Goal: Navigation & Orientation: Find specific page/section

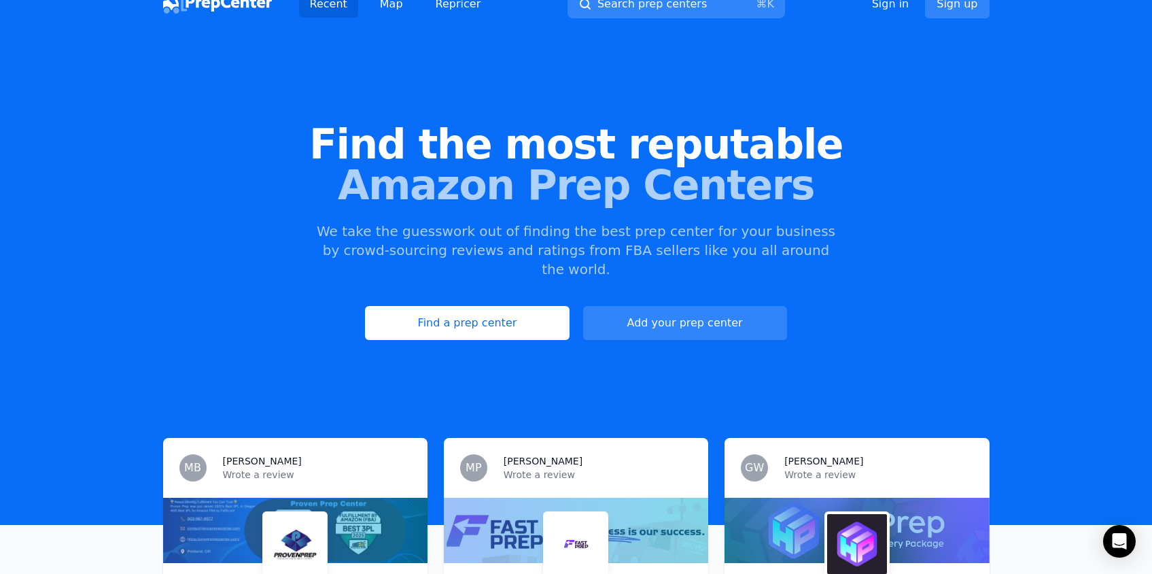
scroll to position [27, 0]
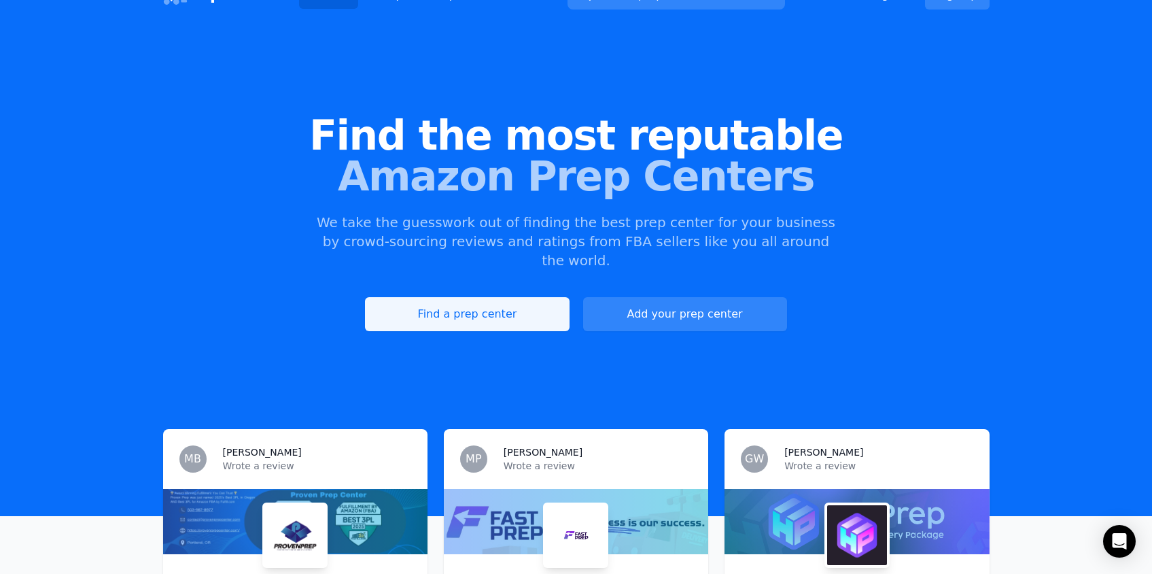
click at [479, 305] on link "Find a prep center" at bounding box center [467, 314] width 204 height 34
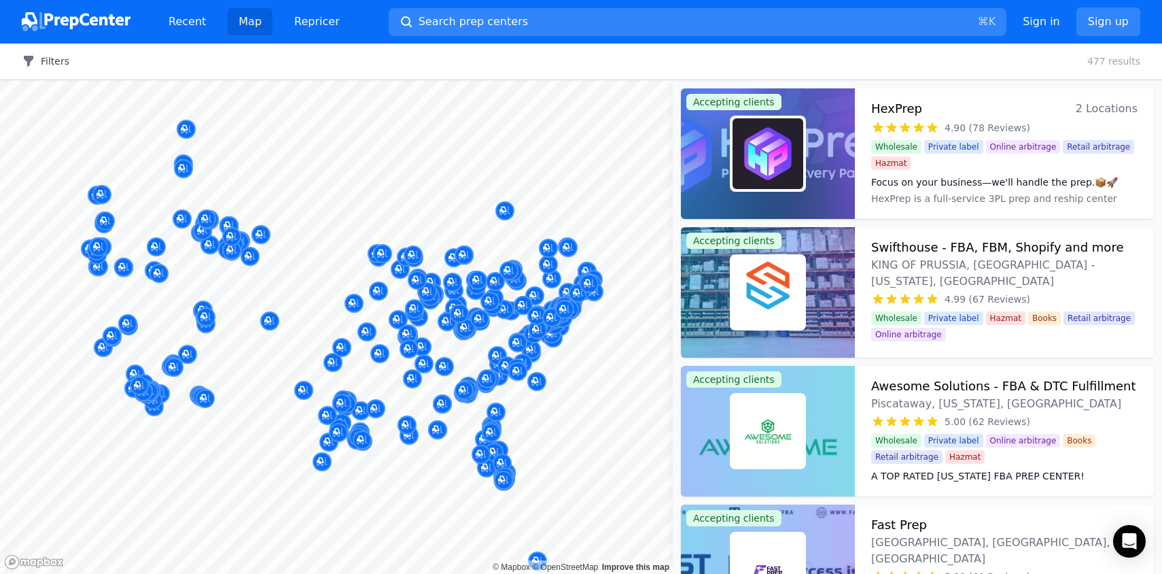
click at [40, 61] on button "Filters" at bounding box center [46, 61] width 48 height 14
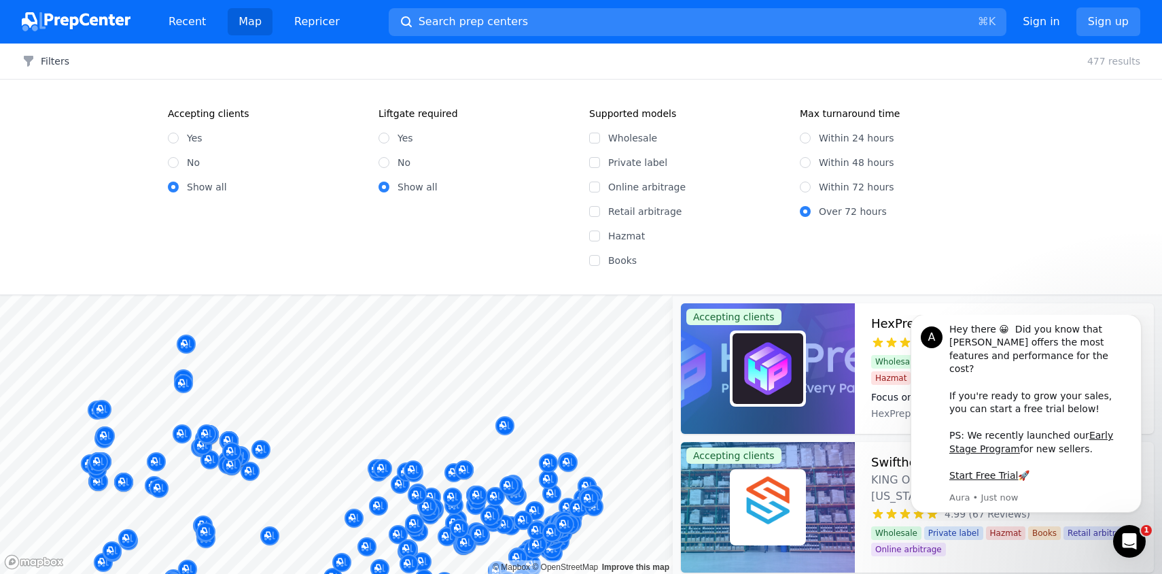
click at [188, 136] on label "Yes" at bounding box center [195, 138] width 16 height 14
click at [179, 136] on input "Yes" at bounding box center [173, 138] width 11 height 11
radio input "true"
click at [656, 186] on label "Online arbitrage" at bounding box center [695, 187] width 175 height 14
click at [600, 186] on input "Online arbitrage" at bounding box center [594, 186] width 11 height 11
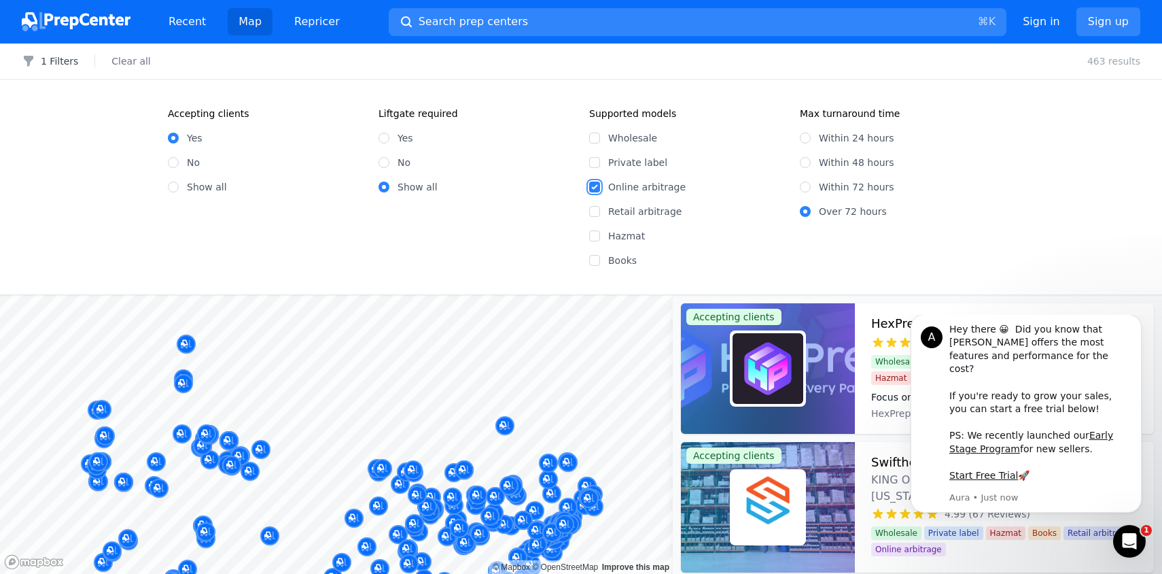
checkbox input "true"
click at [638, 141] on label "Wholesale" at bounding box center [695, 138] width 175 height 14
click at [600, 141] on input "Wholesale" at bounding box center [594, 138] width 11 height 11
click at [638, 143] on label "Wholesale" at bounding box center [695, 138] width 175 height 14
click at [600, 143] on input "Wholesale" at bounding box center [594, 138] width 11 height 11
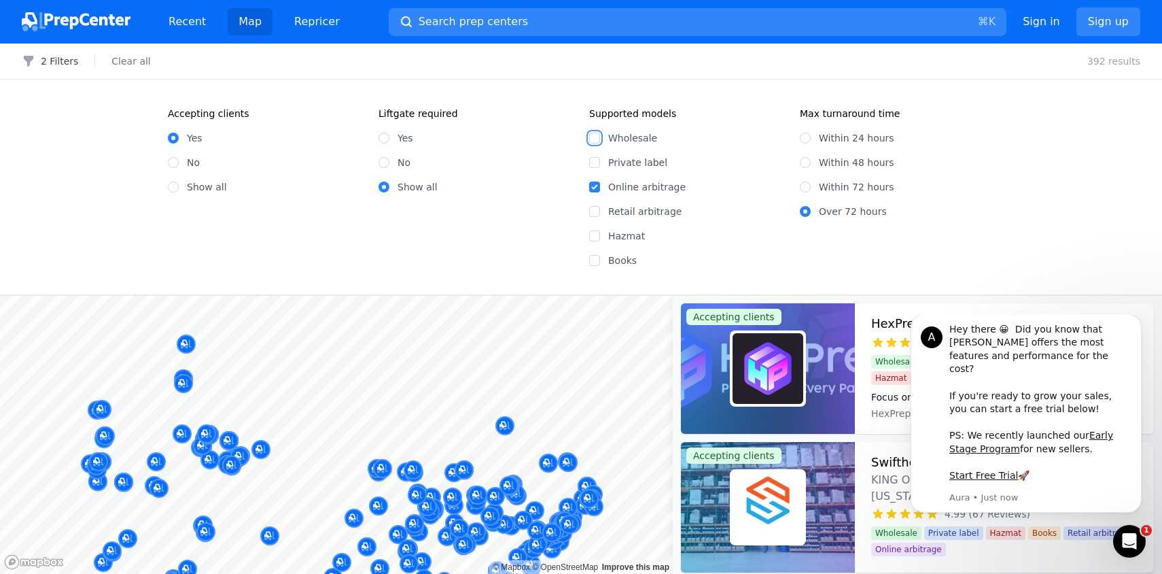
checkbox input "false"
click at [1020, 216] on div "Accepting clients Yes No Show all Liftgate required Yes No Show all Supported m…" at bounding box center [581, 187] width 1162 height 215
click at [57, 64] on button "2 Filters" at bounding box center [50, 61] width 56 height 14
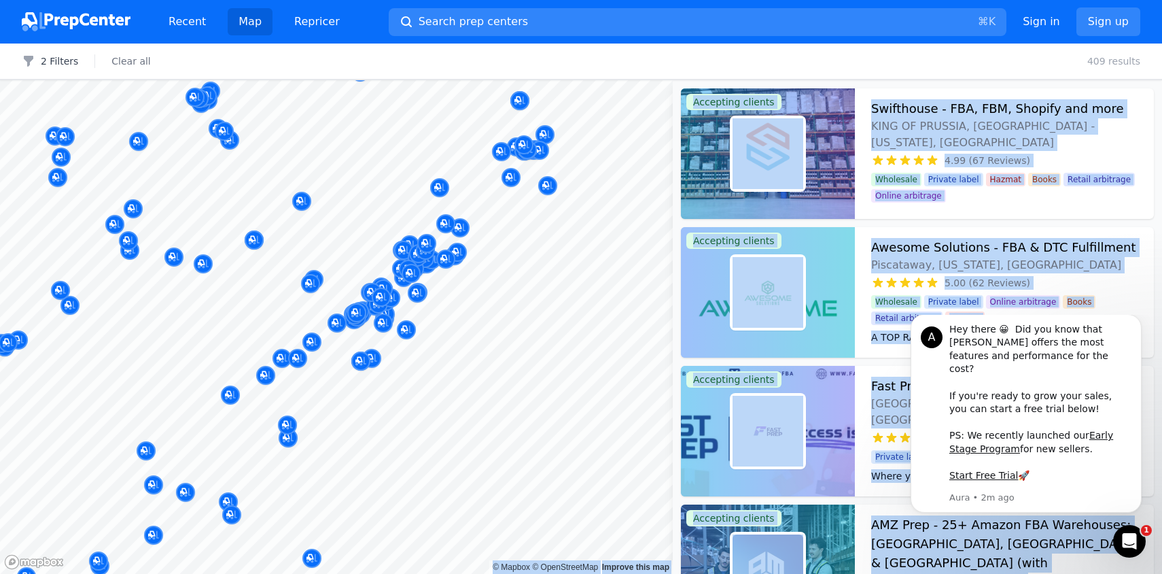
click at [591, 397] on body "Recent Map Repricer Search prep centers ⌘ K Open main menu Sign in Sign up Filt…" at bounding box center [581, 287] width 1162 height 574
drag, startPoint x: 506, startPoint y: 274, endPoint x: 470, endPoint y: 275, distance: 36.7
click at [602, 297] on body "Recent Map Repricer Search prep centers ⌘ K Open main menu Sign in Sign up Filt…" at bounding box center [581, 287] width 1162 height 574
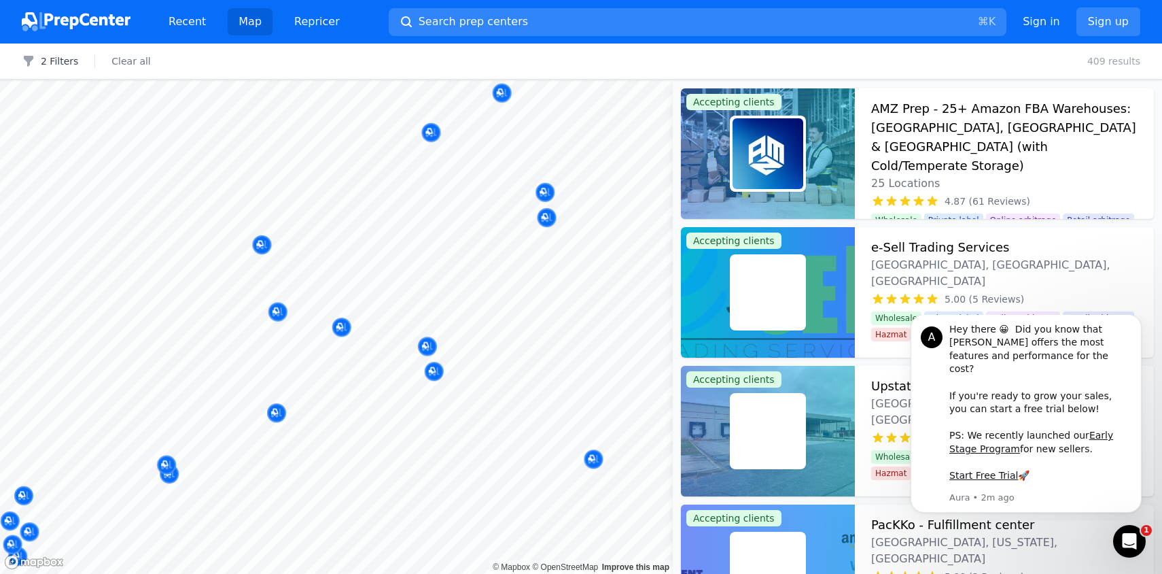
click at [587, 274] on body "Recent Map Repricer Search prep centers ⌘ K Open main menu Sign in Sign up Filt…" at bounding box center [581, 287] width 1162 height 574
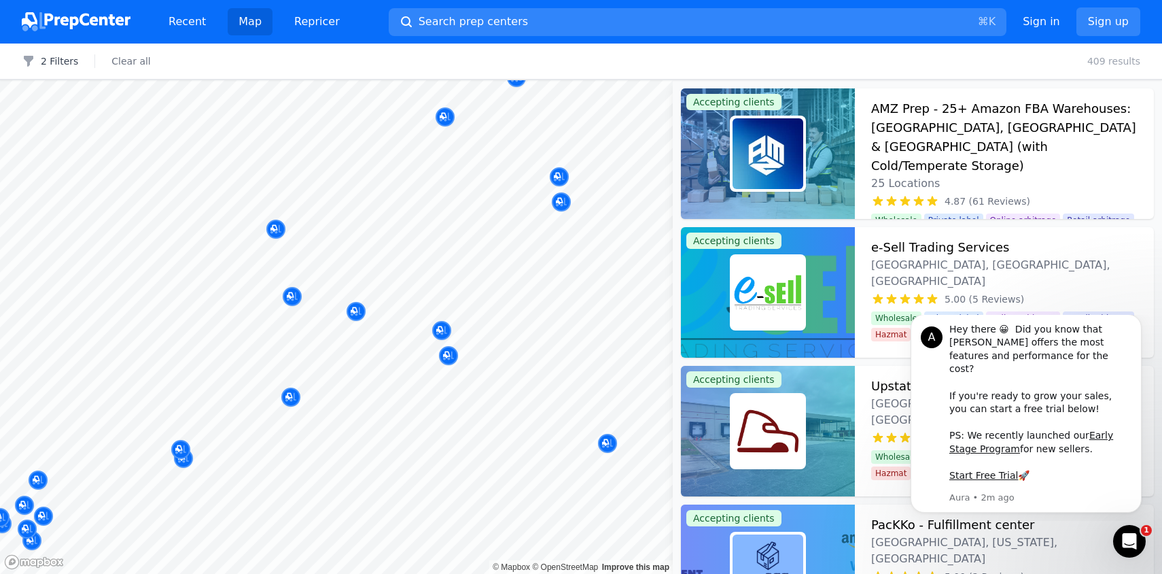
click at [485, 373] on body "Recent Map Repricer Search prep centers ⌘ K Open main menu Sign in Sign up Filt…" at bounding box center [581, 287] width 1162 height 574
click at [358, 314] on div at bounding box center [367, 316] width 261 height 11
click at [294, 299] on div at bounding box center [356, 296] width 261 height 11
click at [357, 313] on div at bounding box center [441, 315] width 261 height 11
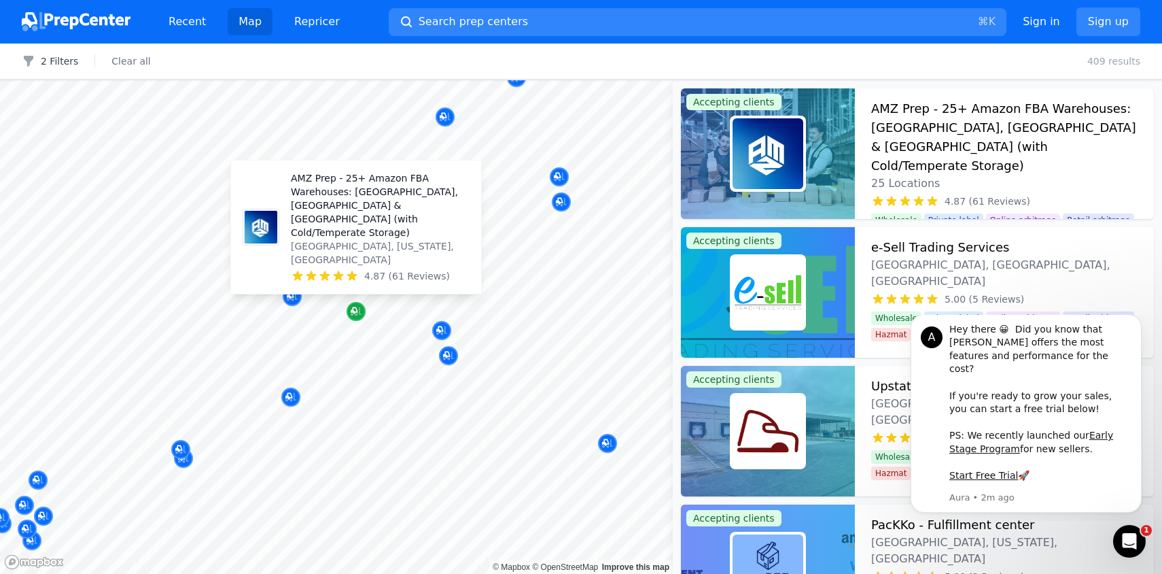
click at [359, 306] on icon "Map marker" at bounding box center [356, 312] width 11 height 14
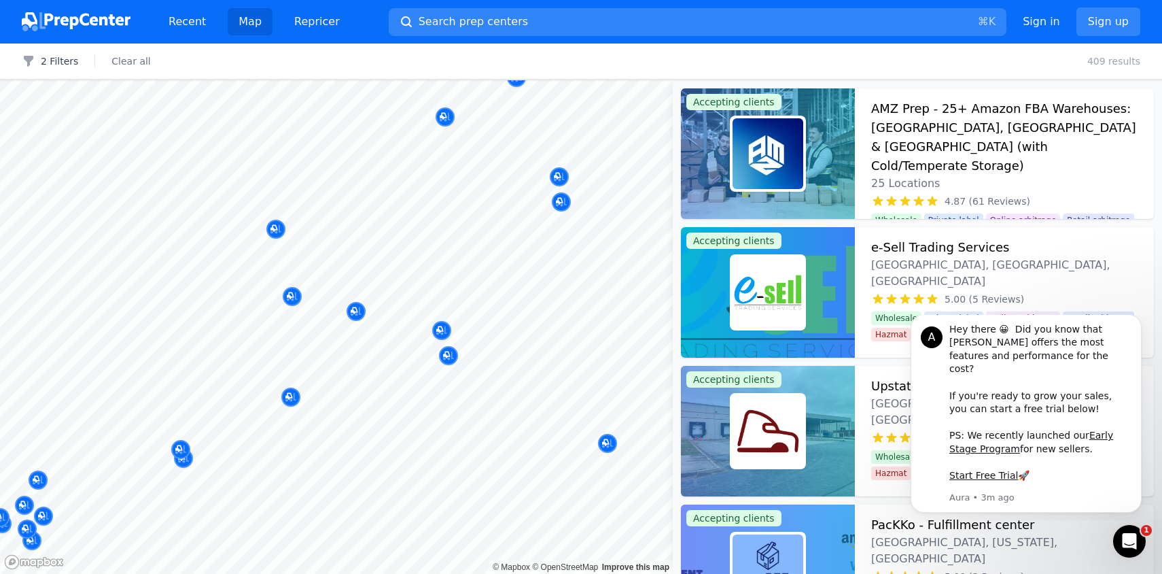
click at [368, 236] on div at bounding box center [413, 240] width 261 height 11
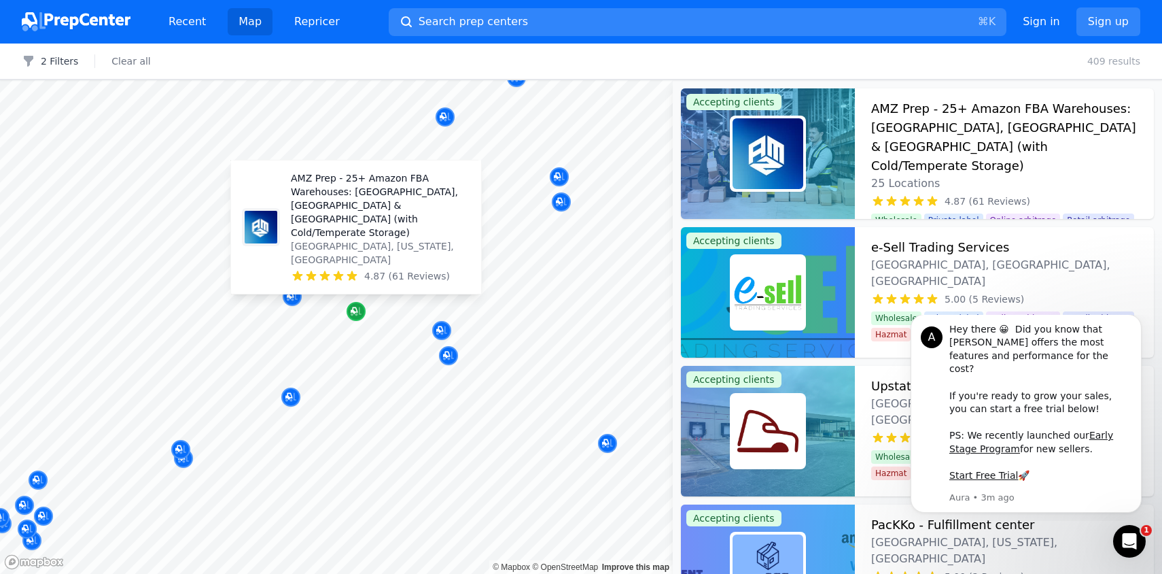
click at [353, 308] on icon "Map marker" at bounding box center [356, 312] width 11 height 14
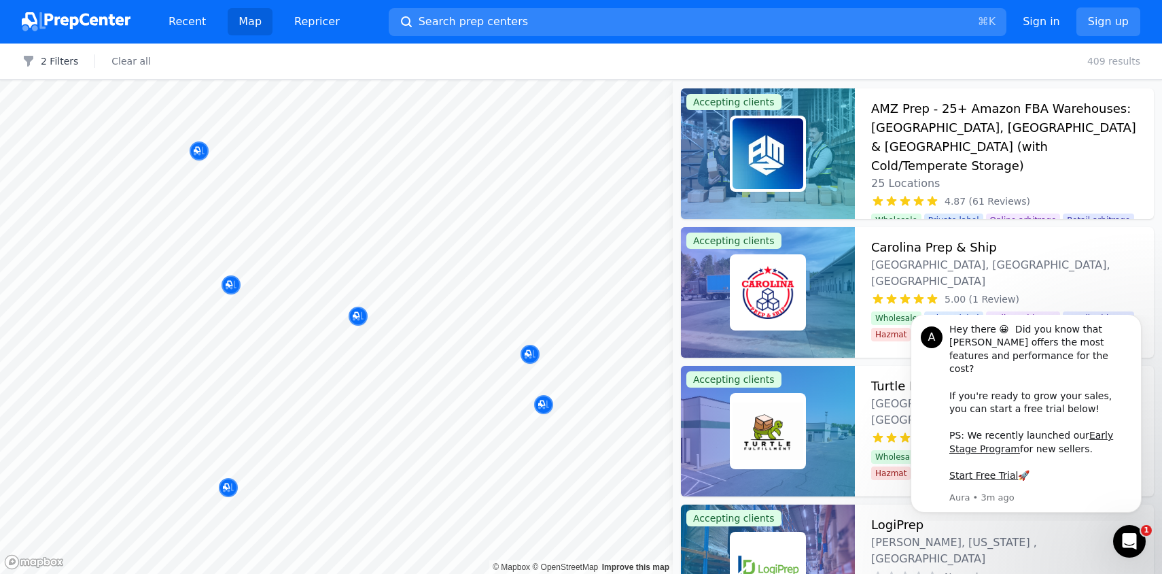
click at [361, 312] on div at bounding box center [441, 315] width 261 height 11
click at [1137, 322] on icon "Dismiss notification" at bounding box center [1138, 317] width 7 height 7
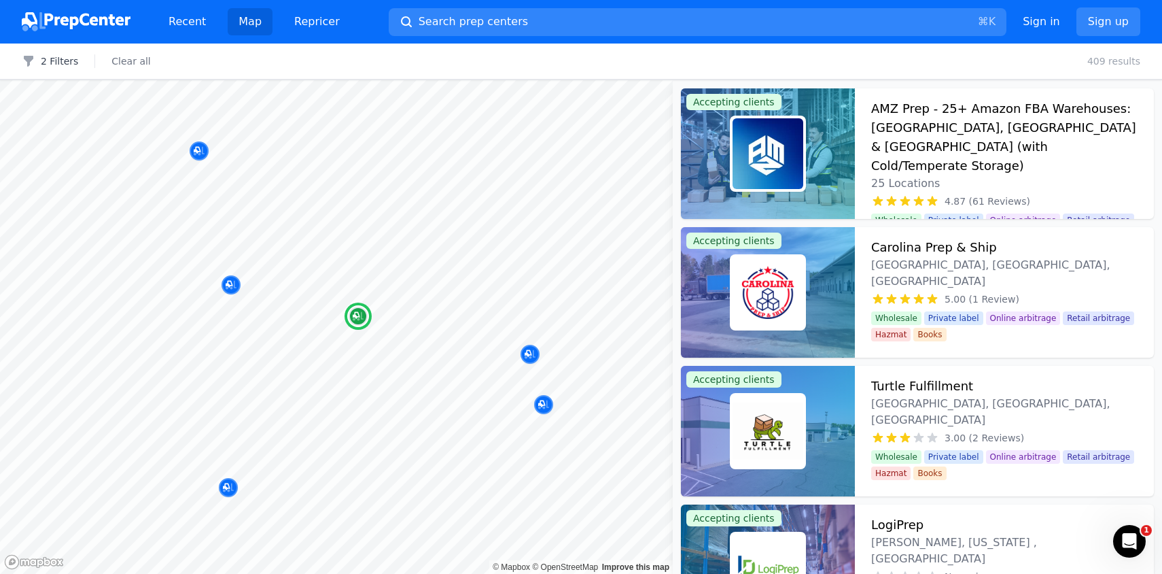
click at [765, 154] on img at bounding box center [768, 153] width 71 height 71
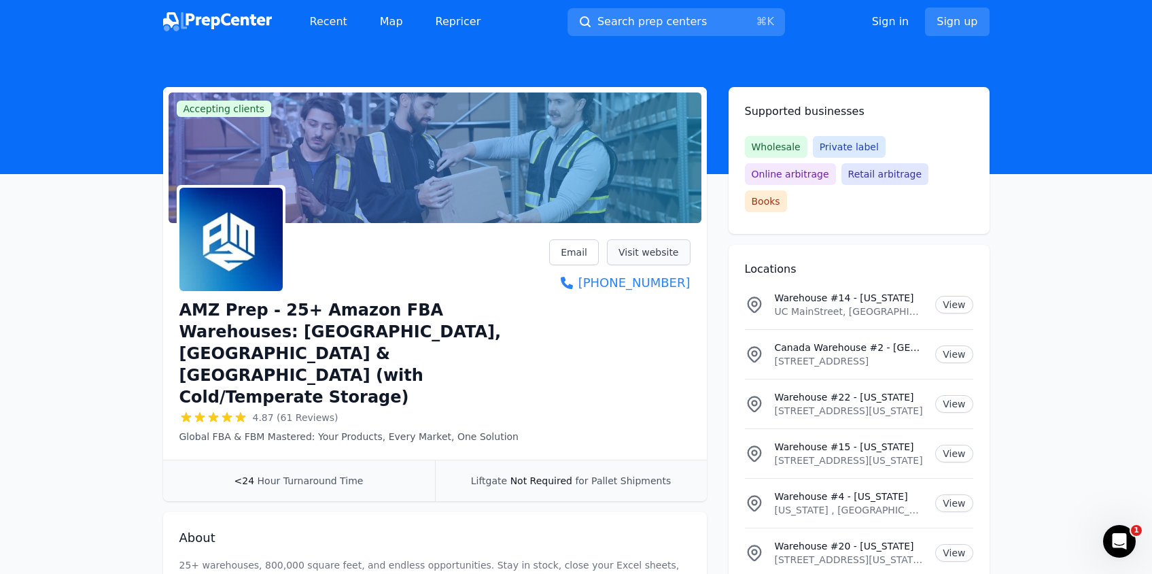
click at [647, 256] on link "Visit website" at bounding box center [649, 252] width 84 height 26
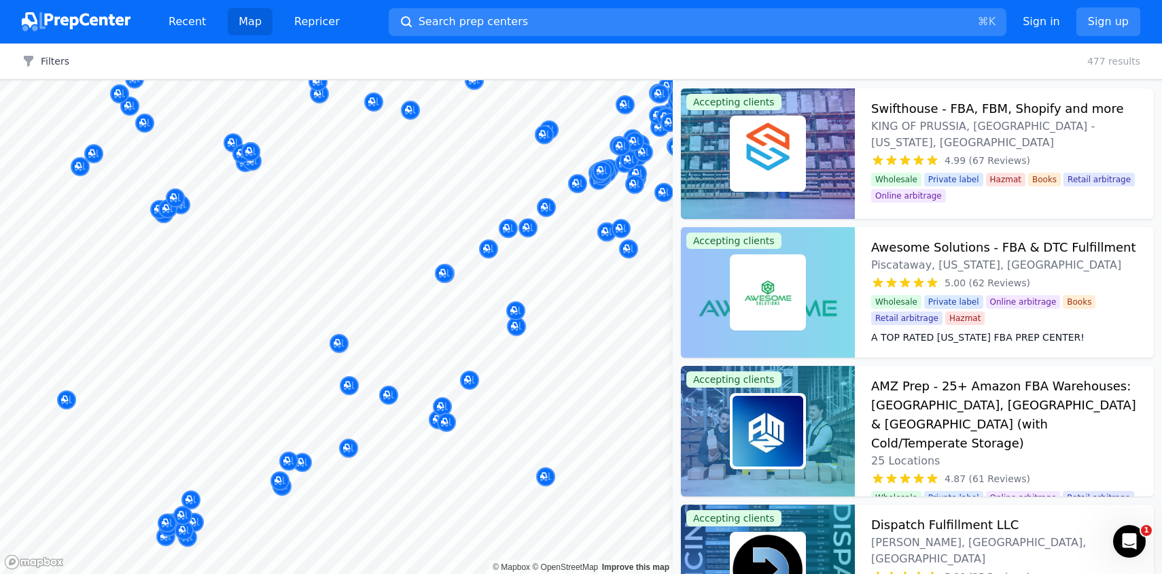
click at [347, 390] on div at bounding box center [442, 391] width 261 height 11
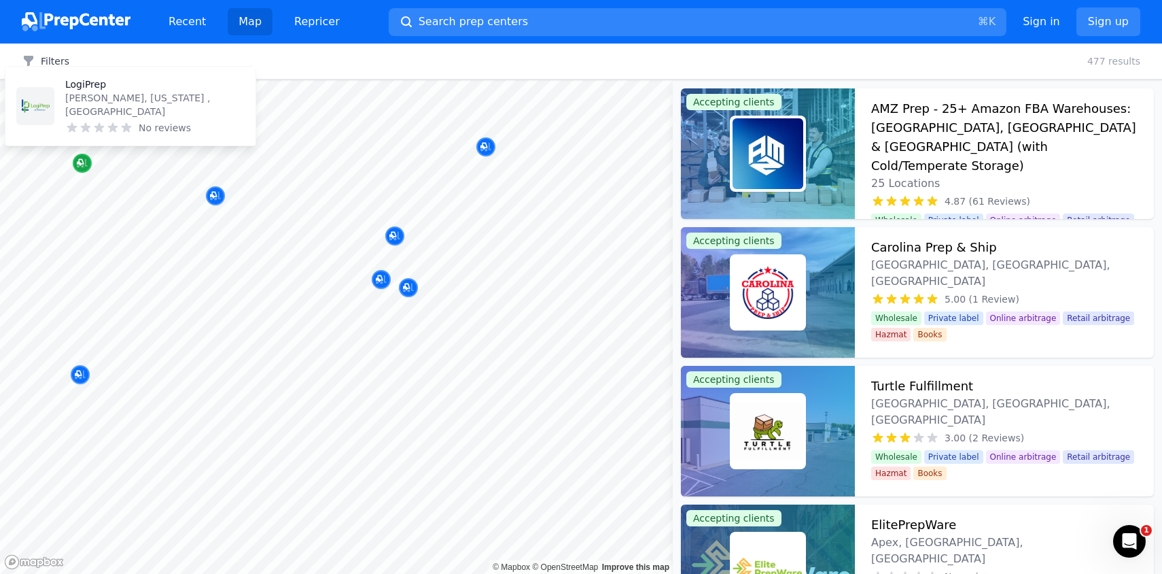
click at [83, 169] on icon "Map marker" at bounding box center [82, 163] width 11 height 14
click at [104, 116] on p "[PERSON_NAME], [US_STATE] , [GEOGRAPHIC_DATA]" at bounding box center [154, 104] width 179 height 27
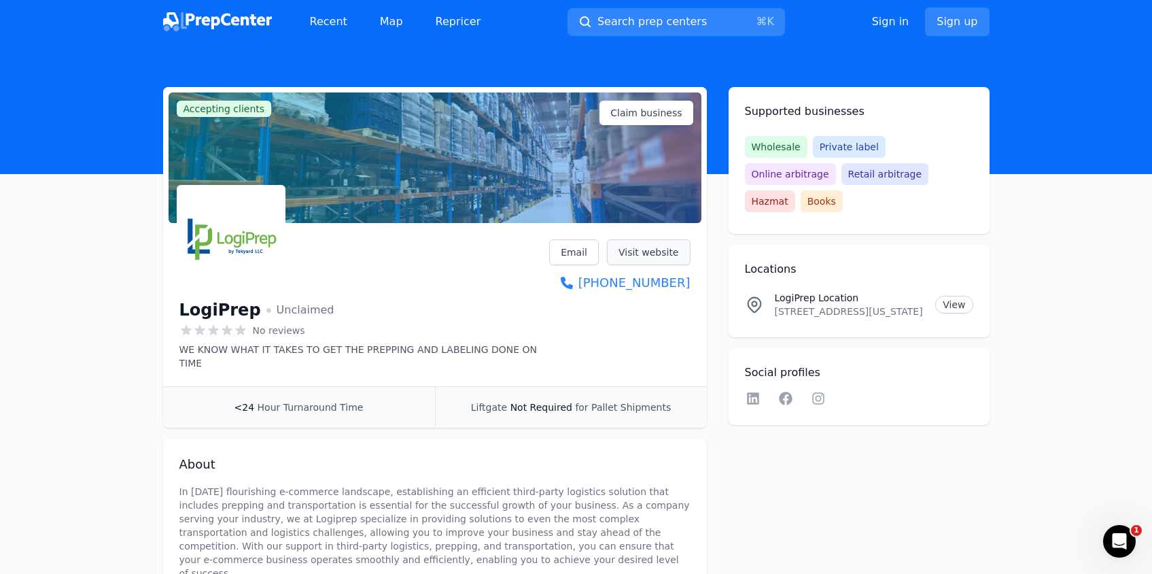
click at [644, 258] on link "Visit website" at bounding box center [649, 252] width 84 height 26
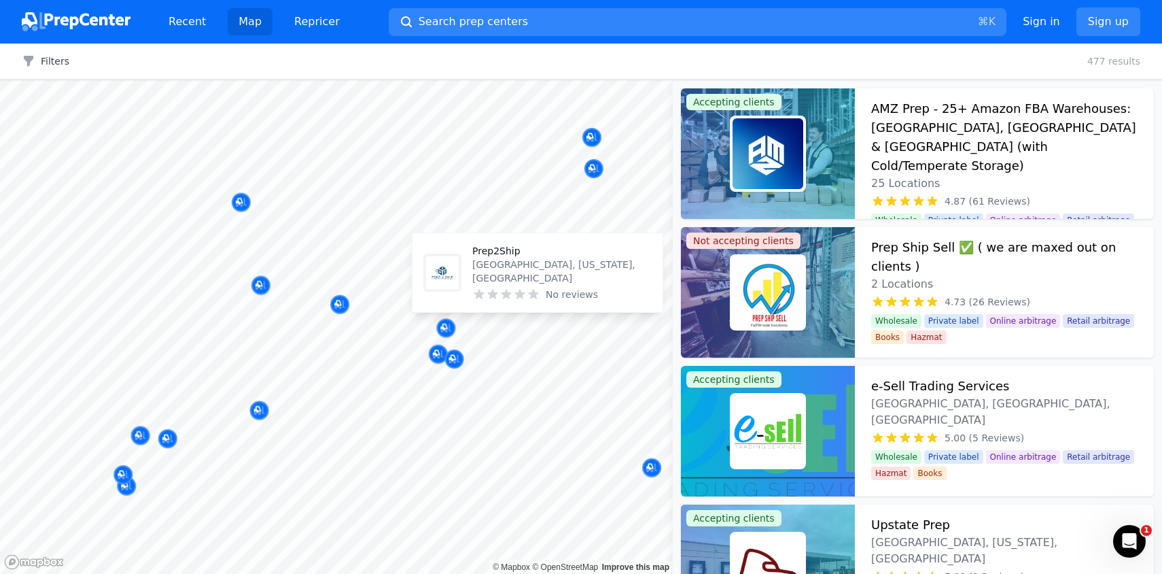
drag, startPoint x: 437, startPoint y: 441, endPoint x: 496, endPoint y: 276, distance: 175.5
click at [496, 276] on body "Recent Map Repricer Search prep centers ⌘ K Open main menu Sign in Sign up Filt…" at bounding box center [581, 287] width 1162 height 574
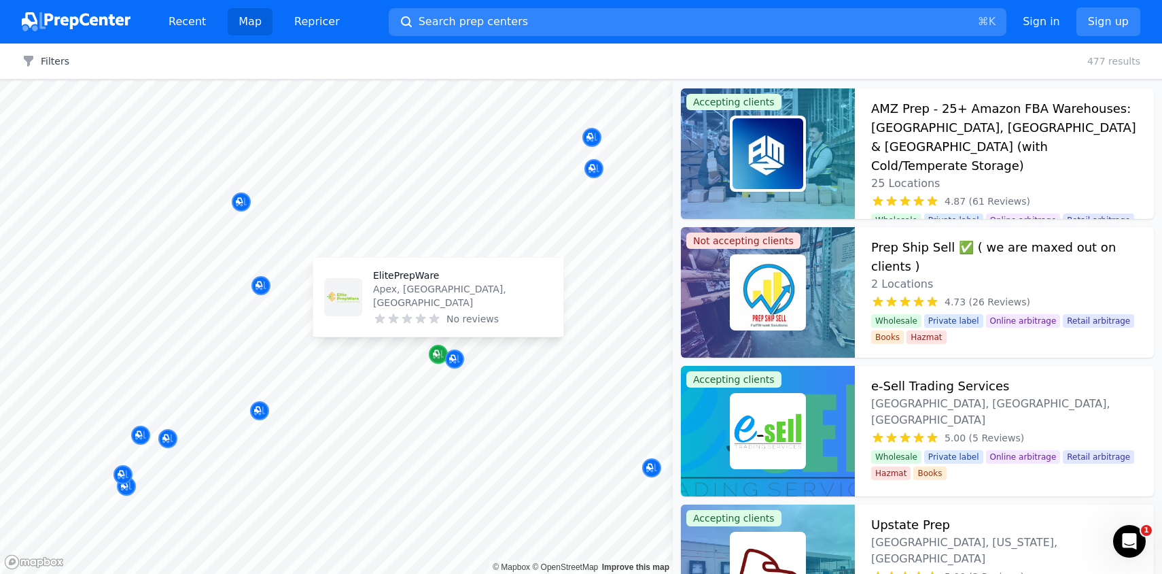
click at [436, 351] on icon "Map marker" at bounding box center [438, 354] width 11 height 14
click at [439, 356] on icon "Map marker" at bounding box center [438, 354] width 11 height 14
click at [433, 358] on icon "Map marker" at bounding box center [438, 354] width 11 height 14
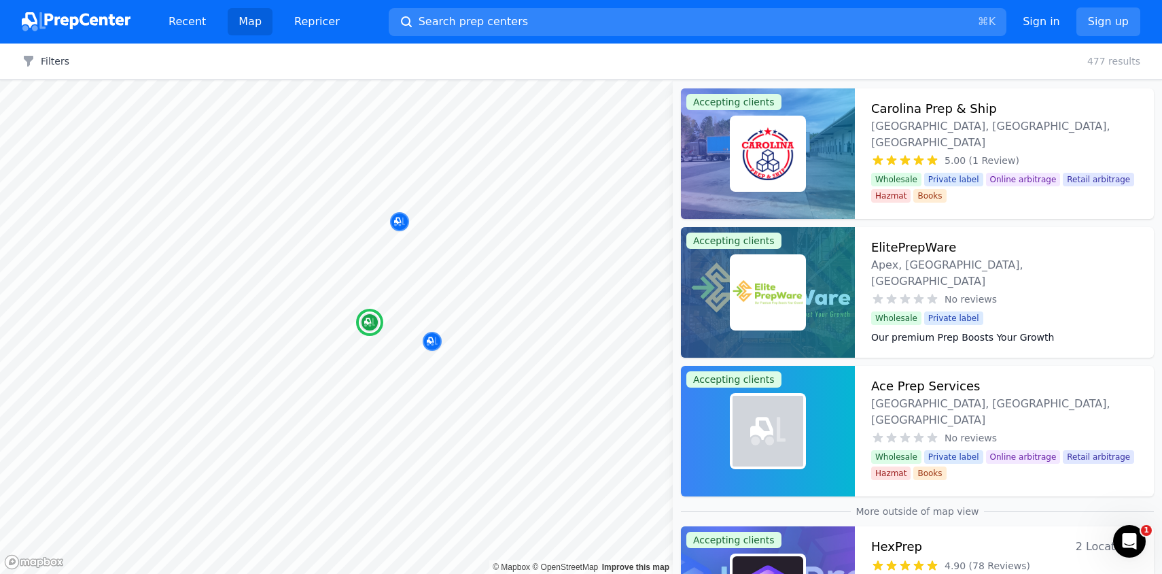
click at [794, 264] on img at bounding box center [768, 292] width 71 height 71
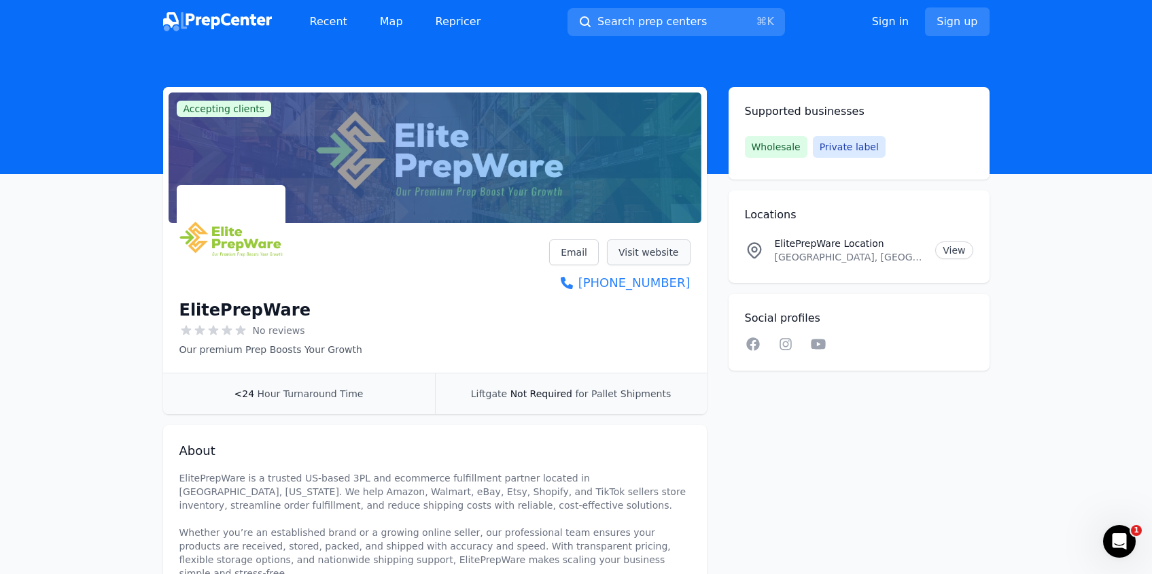
click at [638, 251] on link "Visit website" at bounding box center [649, 252] width 84 height 26
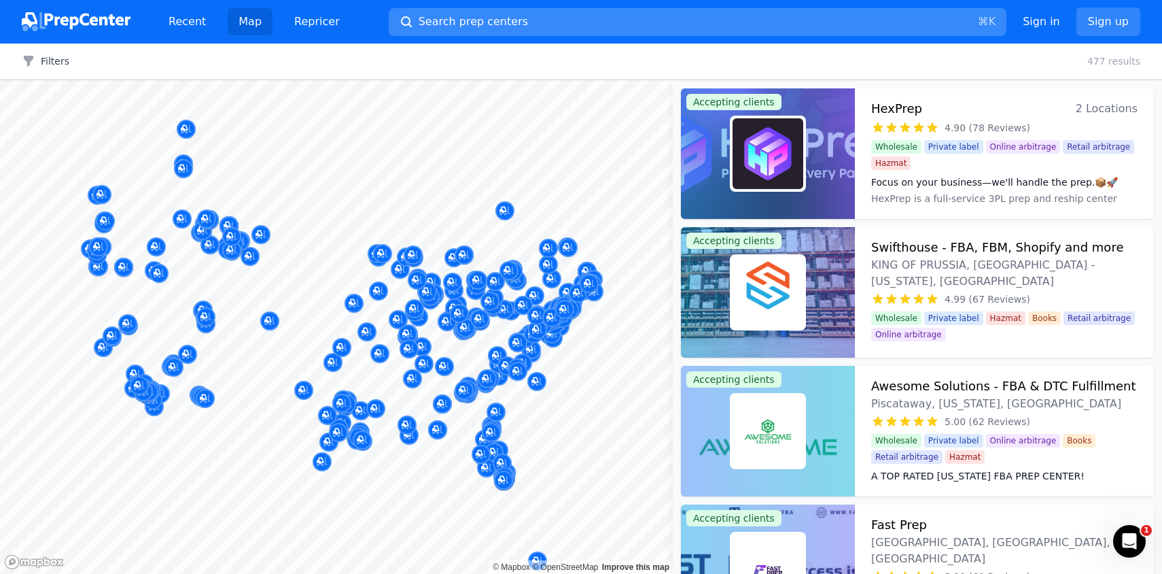
click at [444, 27] on span "Search prep centers" at bounding box center [473, 22] width 109 height 16
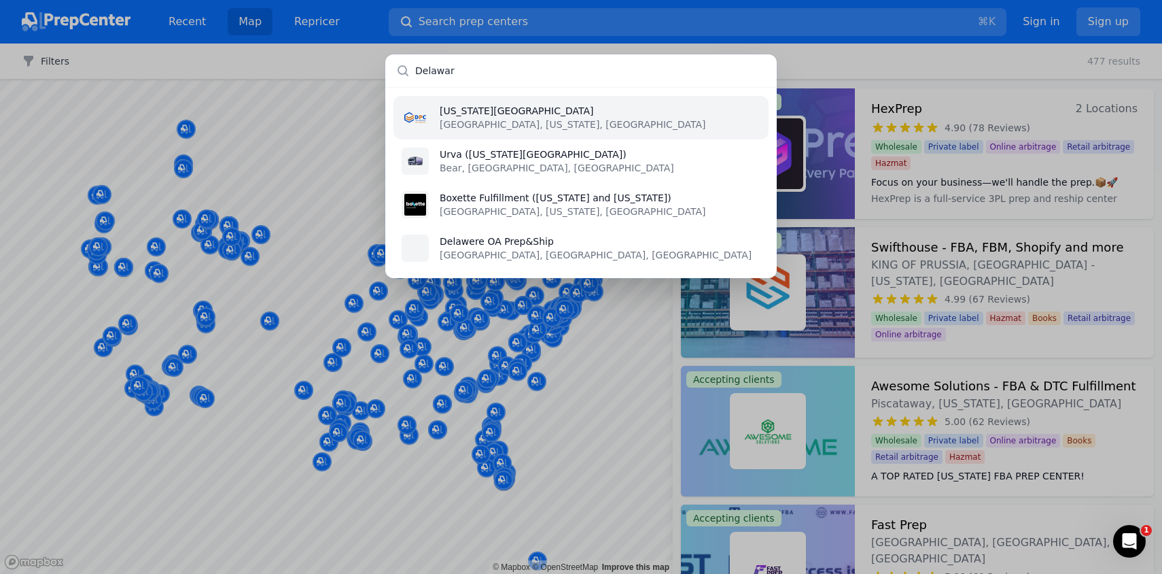
type input "[US_STATE]"
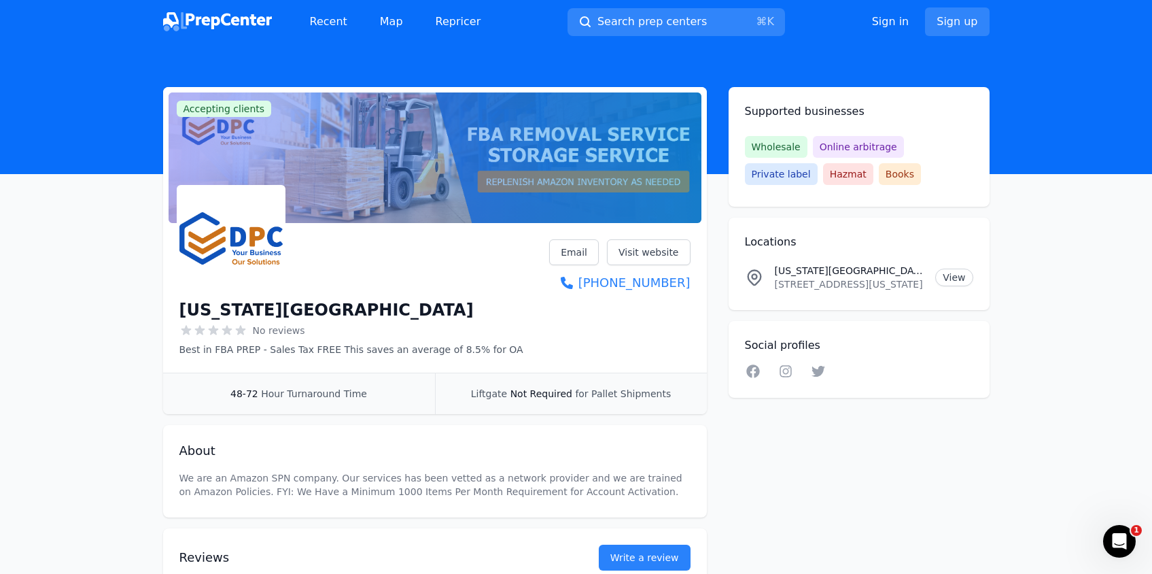
scroll to position [27, 0]
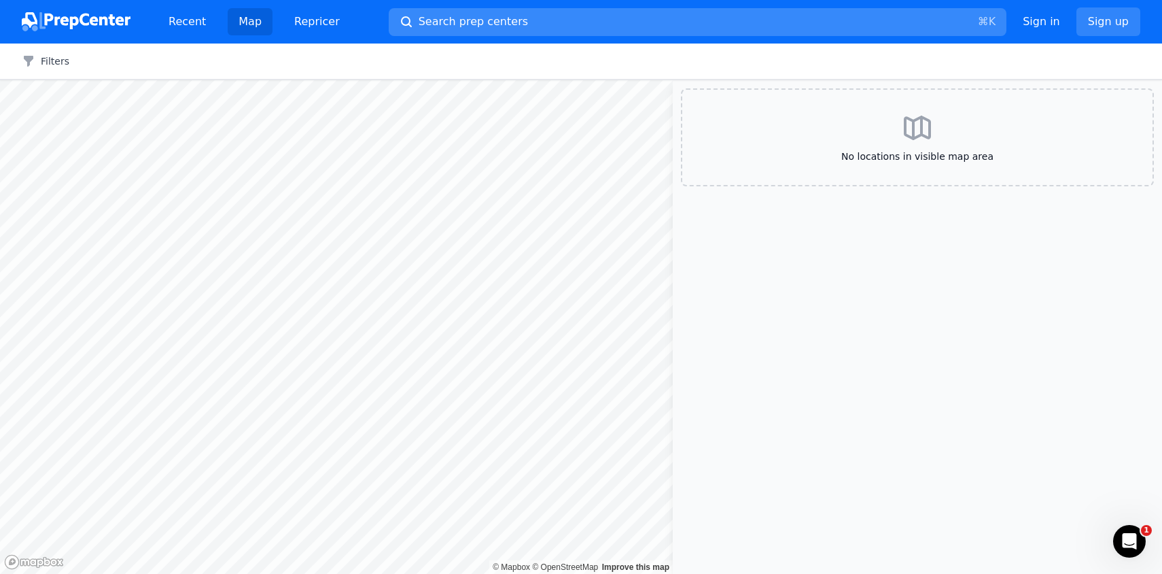
click at [477, 25] on span "Search prep centers" at bounding box center [473, 22] width 109 height 16
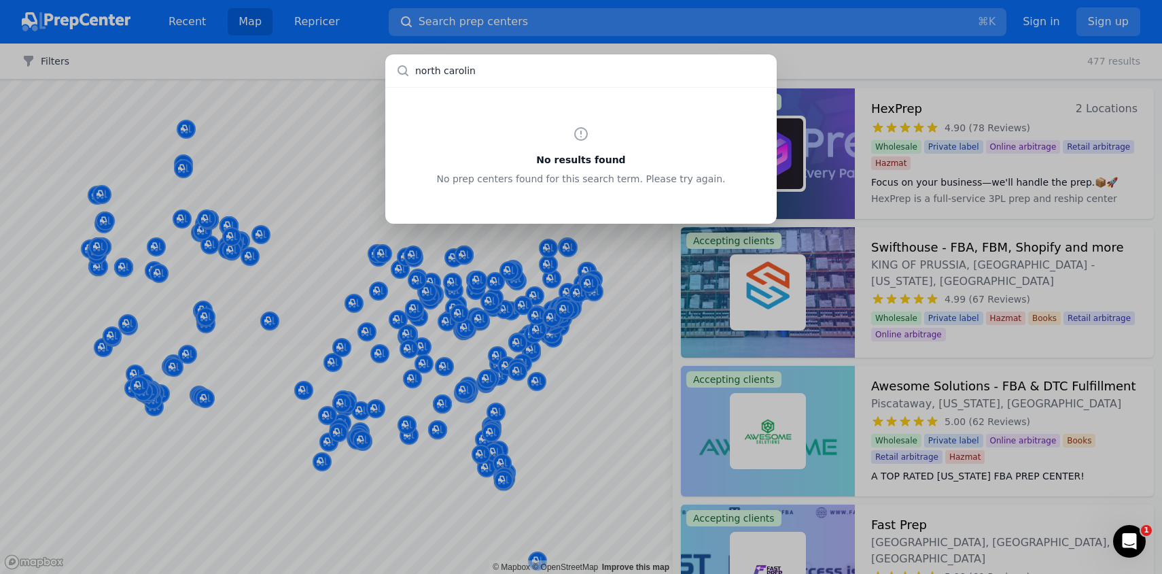
type input "north carolina"
click at [468, 75] on input "text" at bounding box center [581, 70] width 392 height 33
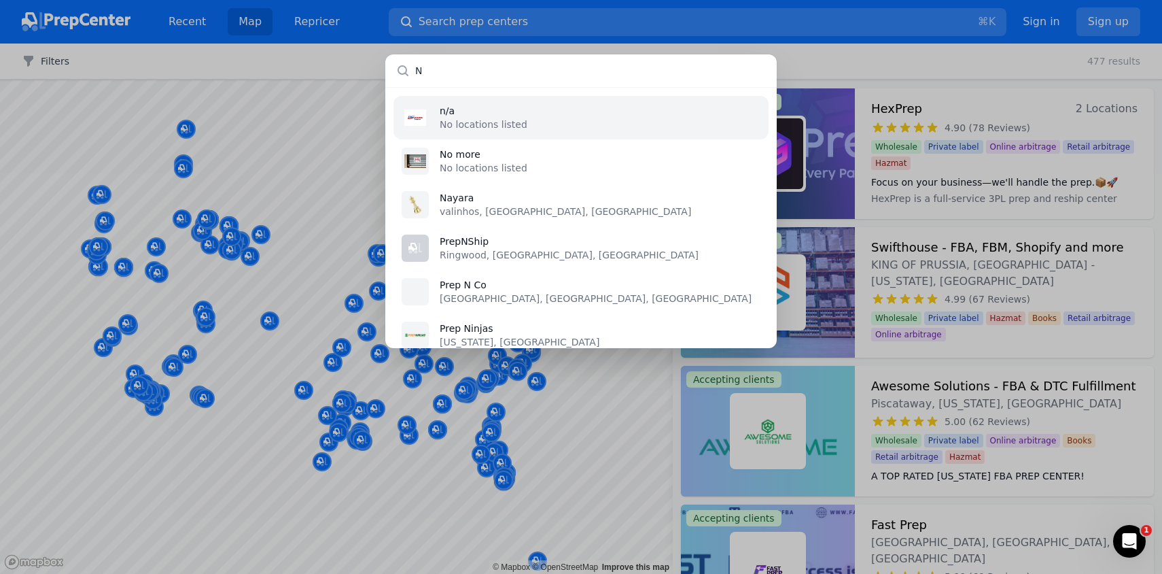
type input "NC"
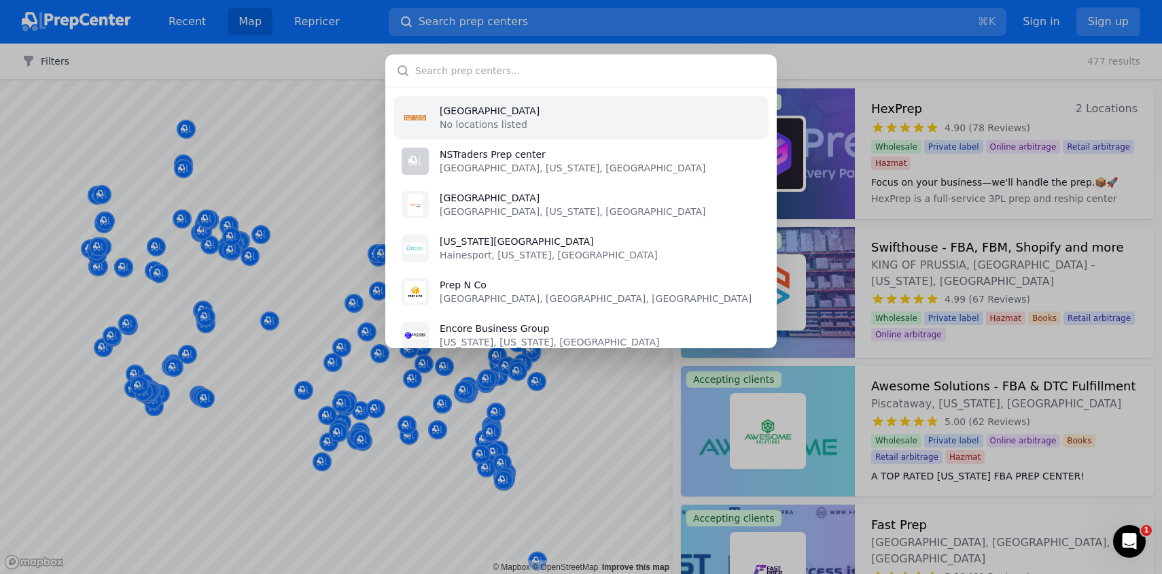
click at [863, 48] on div "Northern Prep Center No locations listed NSTraders Prep center Houston, Texas, …" at bounding box center [581, 287] width 1162 height 574
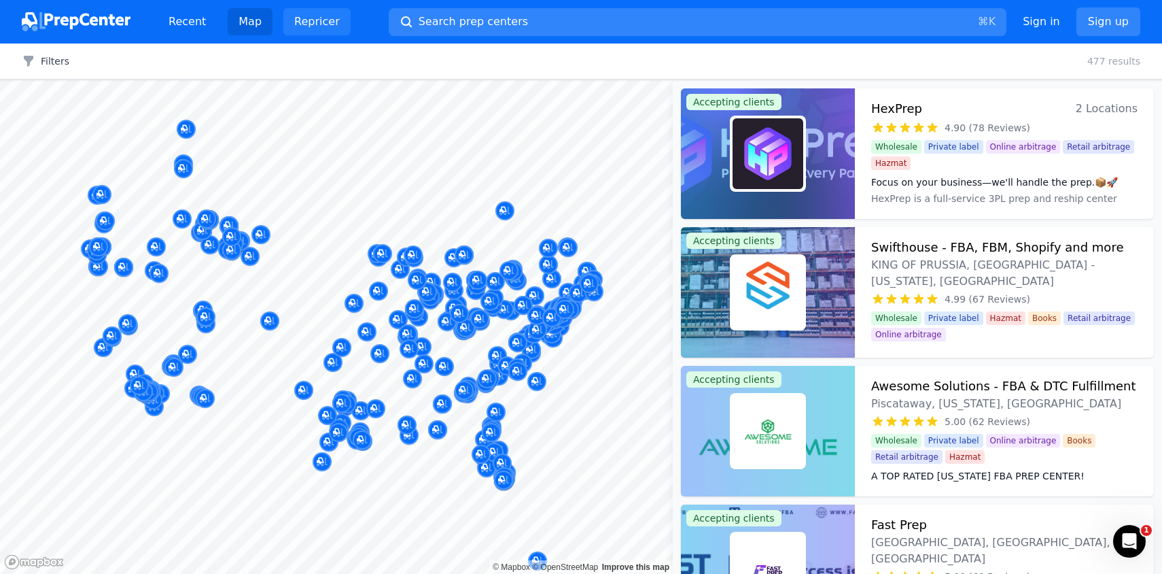
click at [289, 22] on link "Repricer" at bounding box center [316, 21] width 67 height 27
click at [175, 20] on link "Recent" at bounding box center [187, 21] width 59 height 27
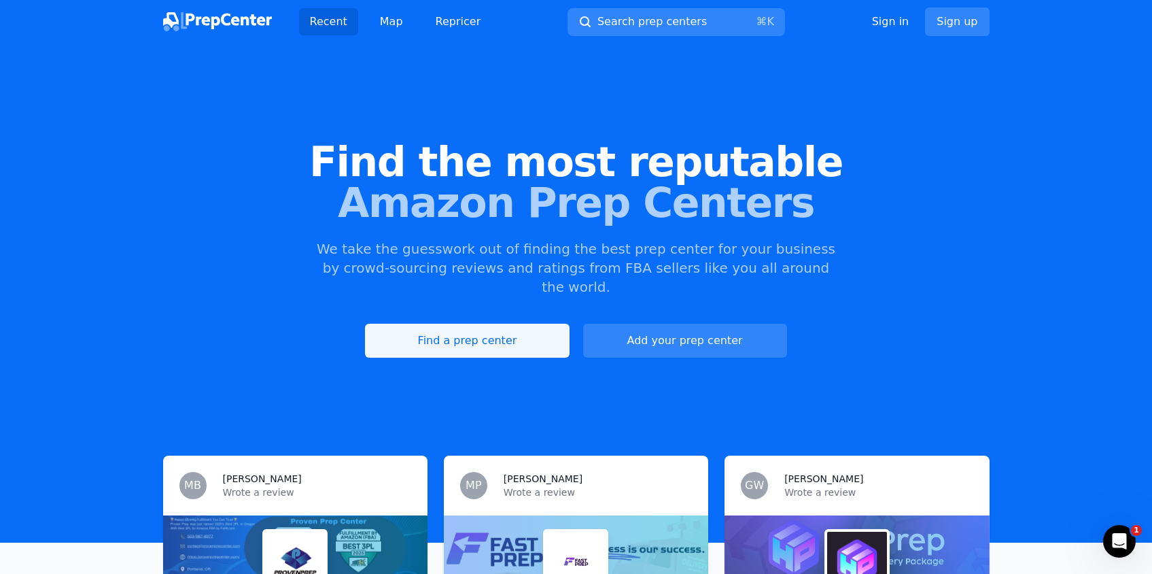
click at [528, 324] on link "Find a prep center" at bounding box center [467, 341] width 204 height 34
